Goal: Find specific page/section: Find specific page/section

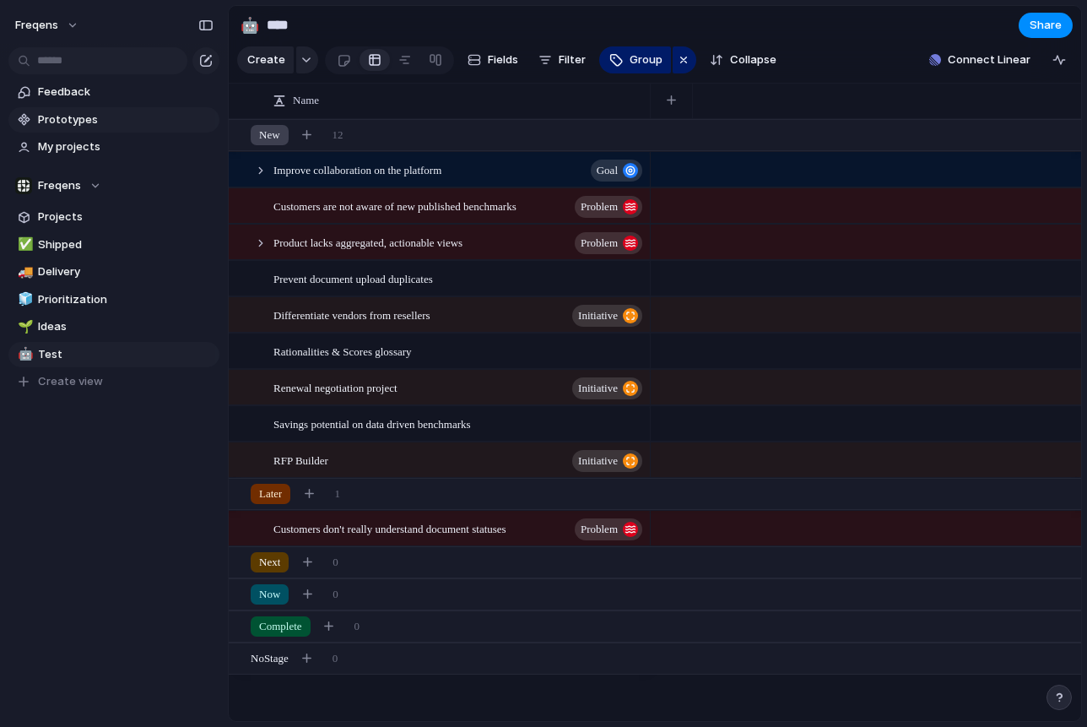
click at [125, 122] on span "Prototypes" at bounding box center [126, 119] width 176 height 17
click at [73, 100] on span "Feedback" at bounding box center [126, 92] width 176 height 17
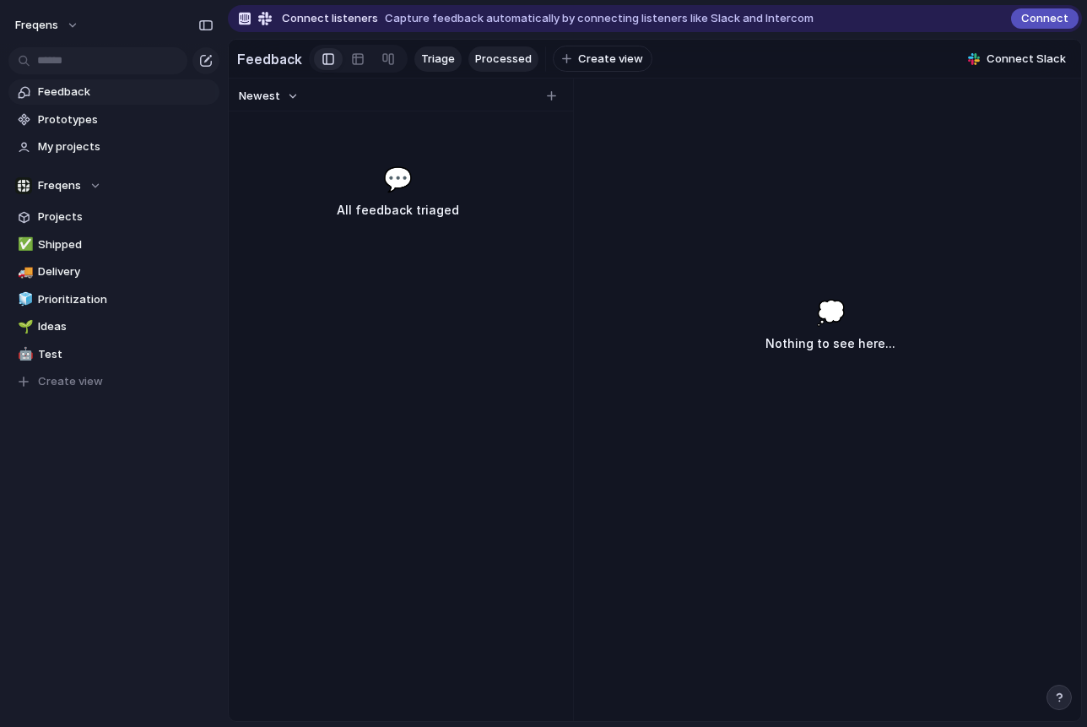
drag, startPoint x: 514, startPoint y: 45, endPoint x: 500, endPoint y: 60, distance: 20.9
click at [514, 45] on div "Feedback Triage Processed To pick up a draggable item, press the space bar. Whi…" at bounding box center [444, 58] width 415 height 35
click at [499, 62] on span "Processed" at bounding box center [503, 59] width 57 height 17
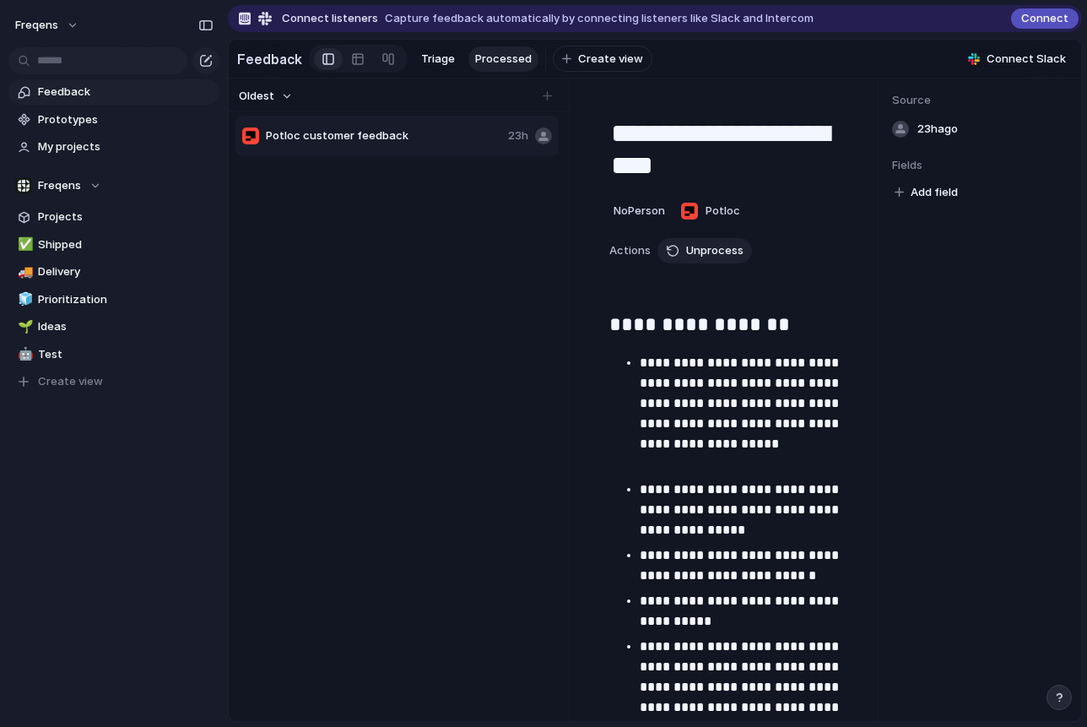
click at [365, 139] on span "Potloc customer feedback" at bounding box center [383, 135] width 235 height 17
